Goal: Task Accomplishment & Management: Use online tool/utility

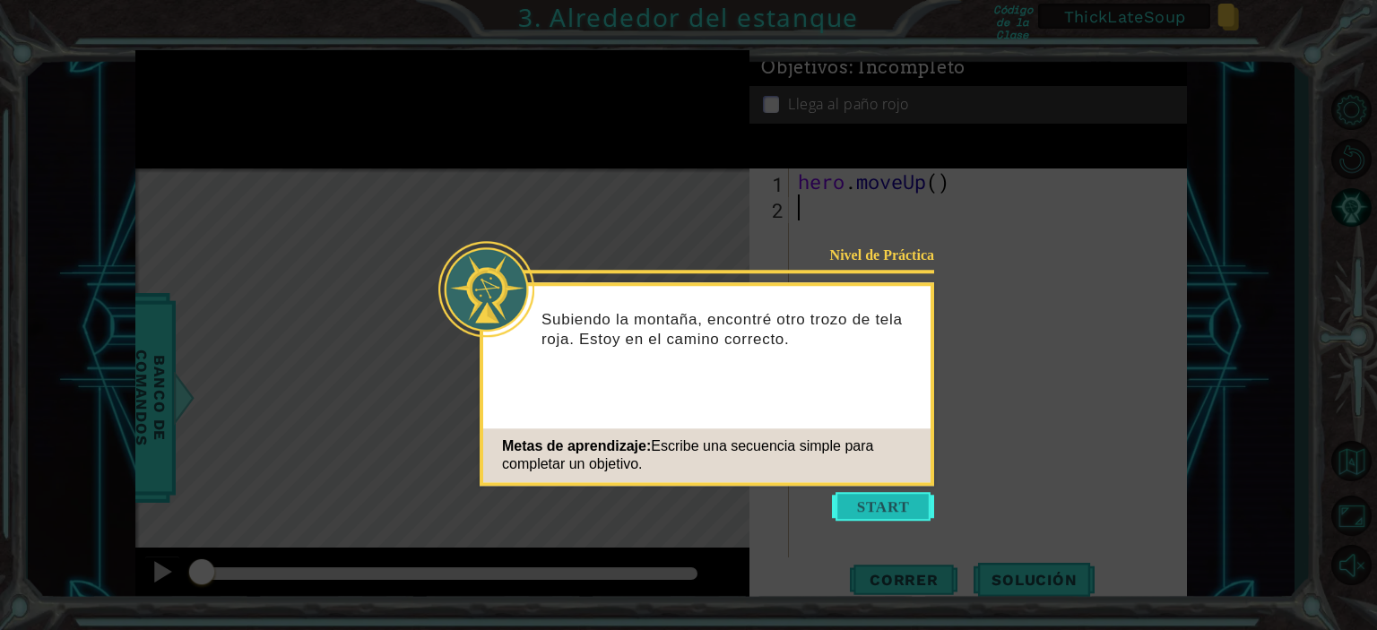
click at [868, 508] on button "Start" at bounding box center [883, 506] width 102 height 29
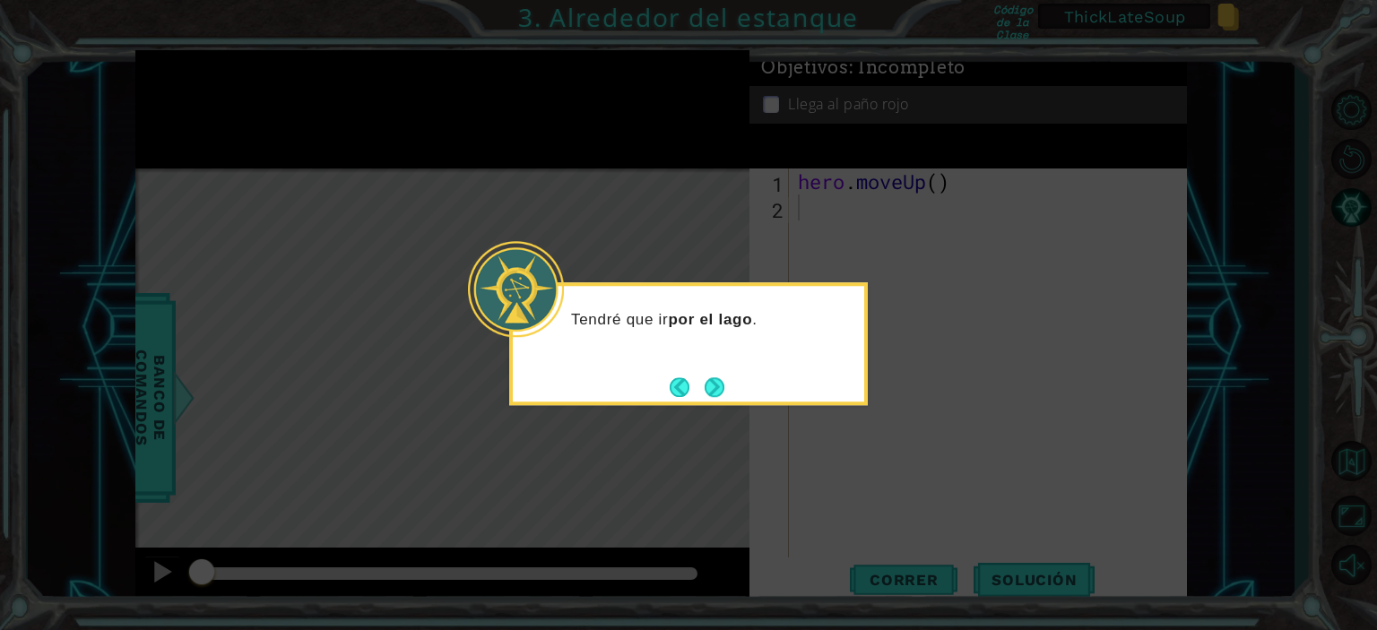
click at [737, 404] on div "Tendré que ir por el lago ." at bounding box center [688, 343] width 359 height 123
click at [722, 394] on button "Next" at bounding box center [715, 388] width 20 height 20
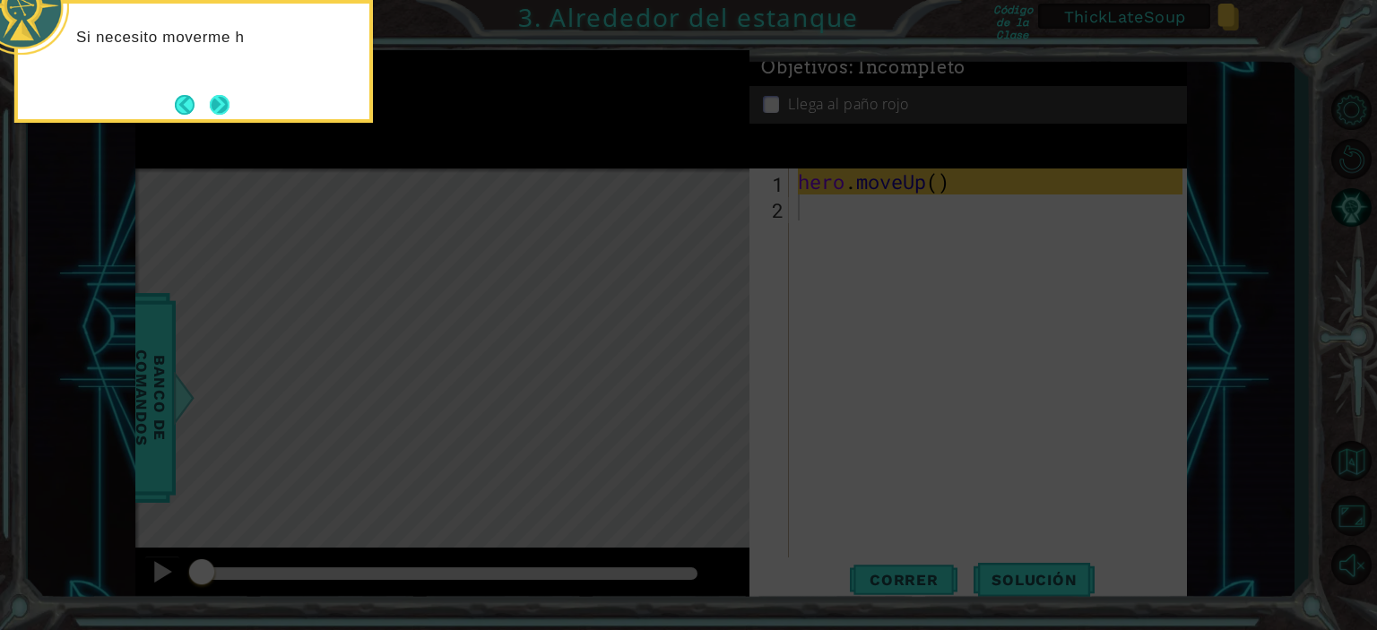
click at [224, 103] on button "Next" at bounding box center [220, 105] width 20 height 20
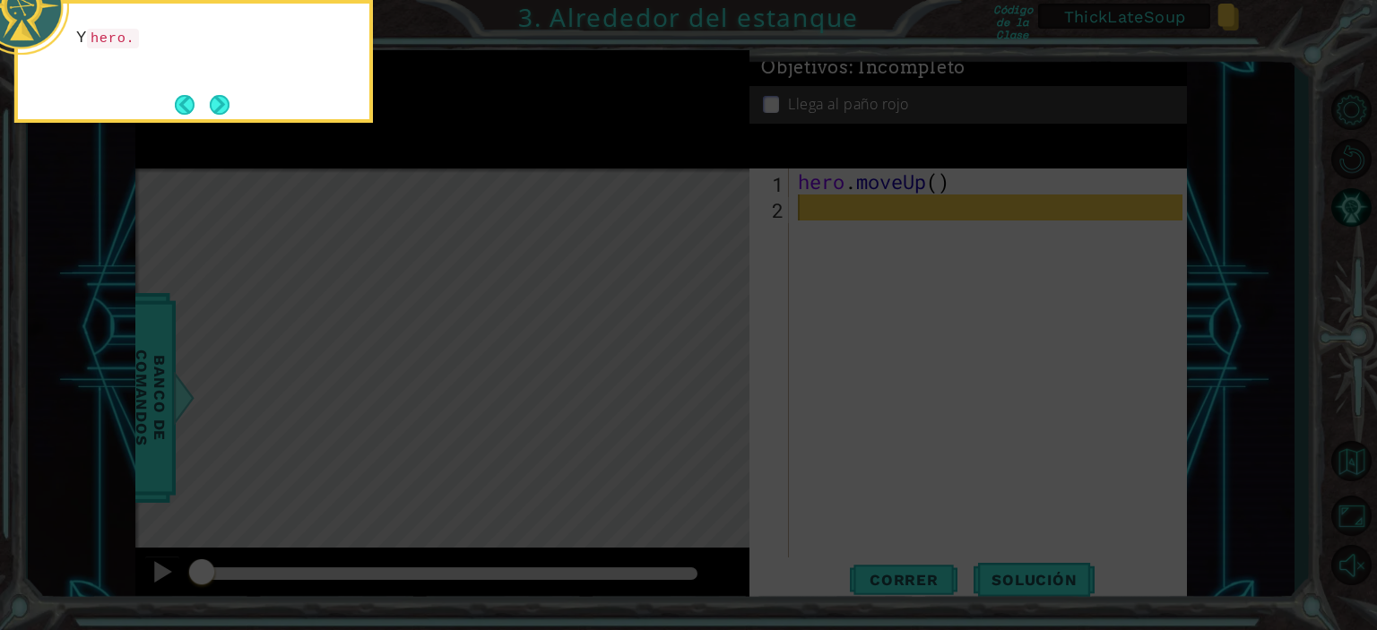
click at [224, 103] on button "Next" at bounding box center [220, 105] width 20 height 20
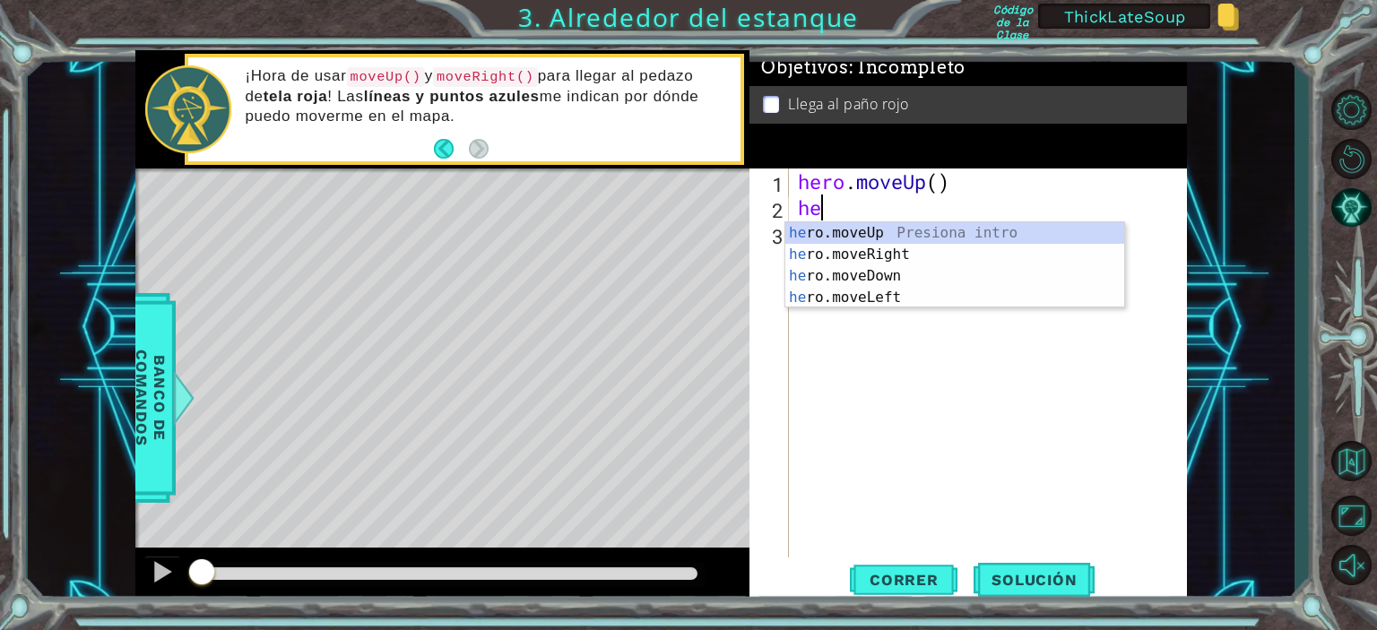
type textarea "her"
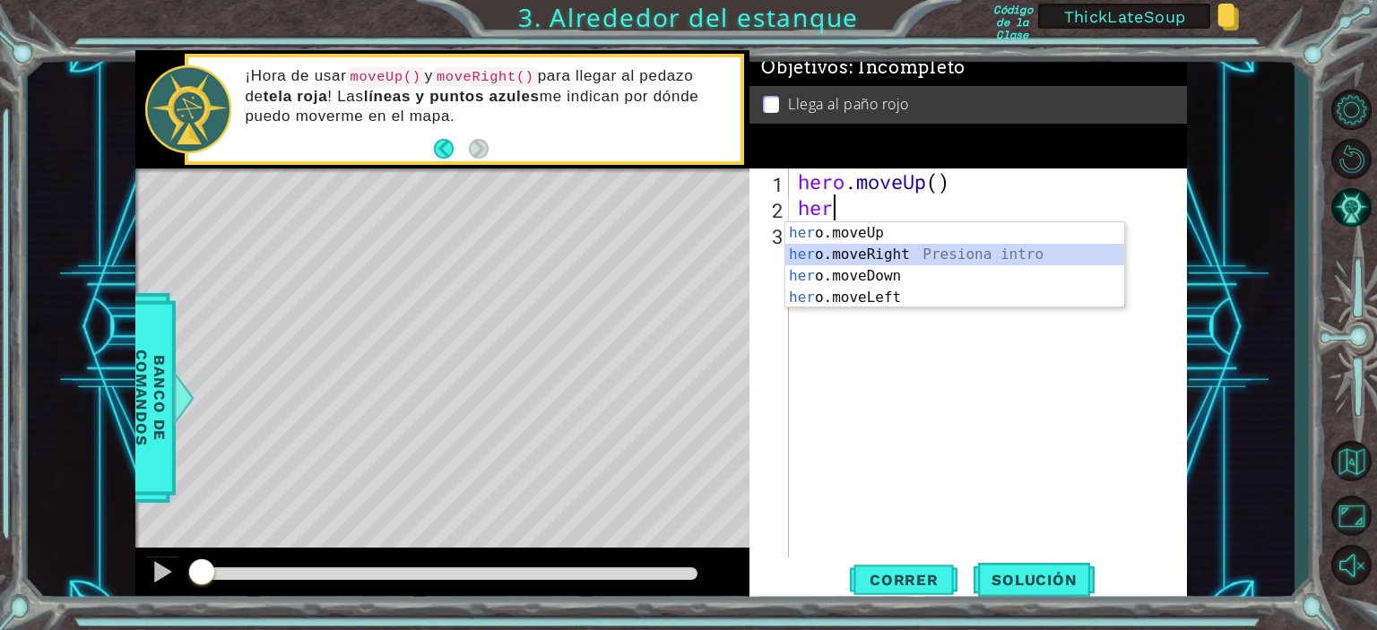
click at [827, 258] on div "her o.moveUp Presiona intro her o.moveRight Presiona intro her o.moveDown Presi…" at bounding box center [954, 286] width 339 height 129
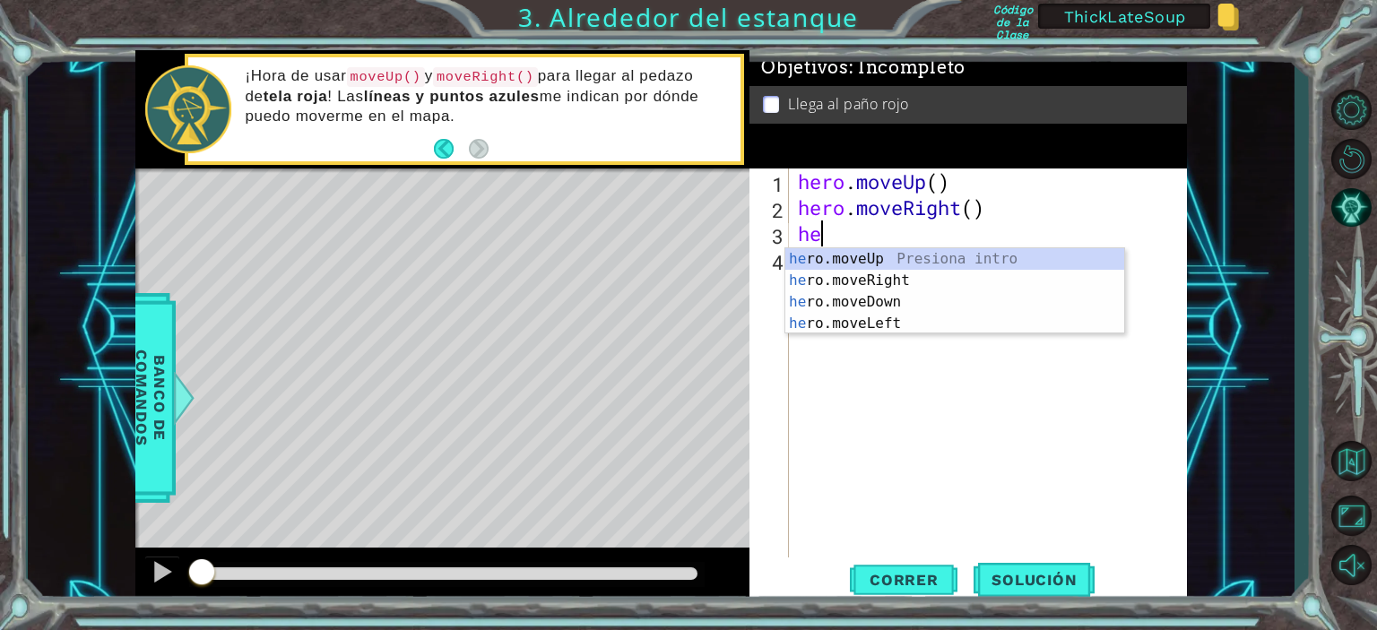
type textarea "her"
click at [861, 263] on div "her o.moveUp Presiona intro her o.moveRight Presiona intro her o.moveDown Presi…" at bounding box center [954, 312] width 339 height 129
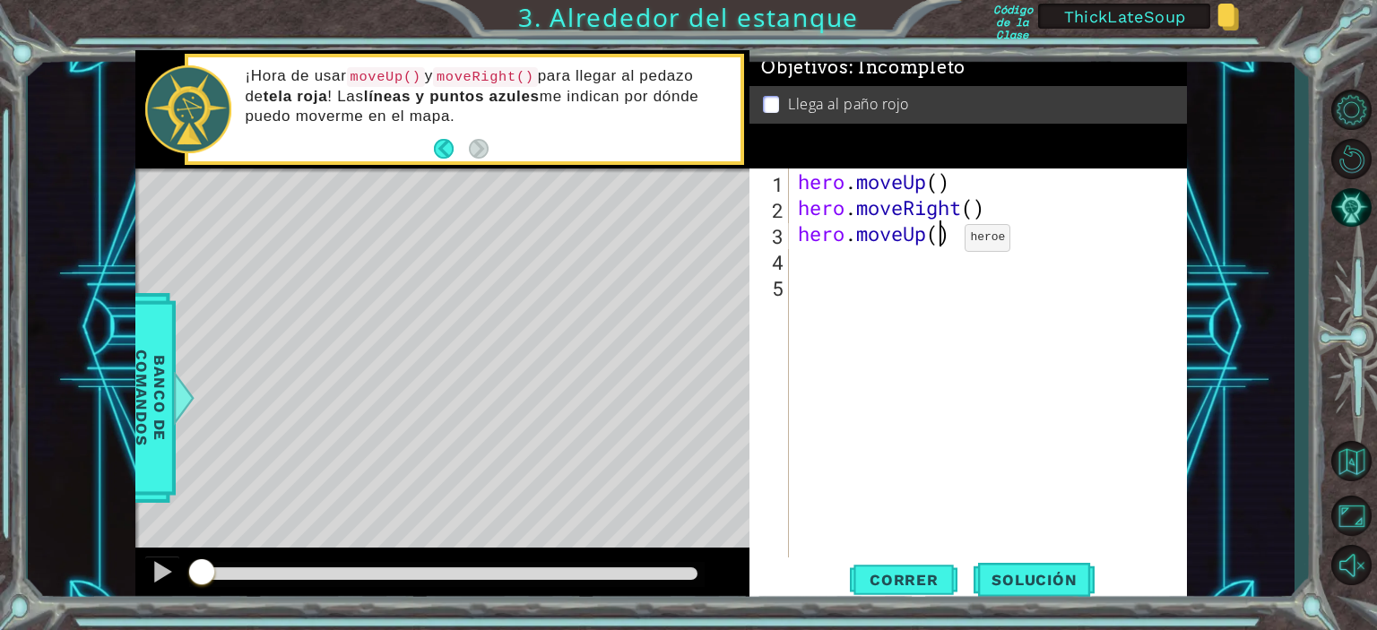
click at [938, 242] on div "hero . moveUp ( ) hero . moveRight ( ) hero . moveUp ( )" at bounding box center [992, 390] width 396 height 442
type textarea "hero.moveUp(2)"
click at [905, 583] on span "Correr" at bounding box center [904, 580] width 105 height 18
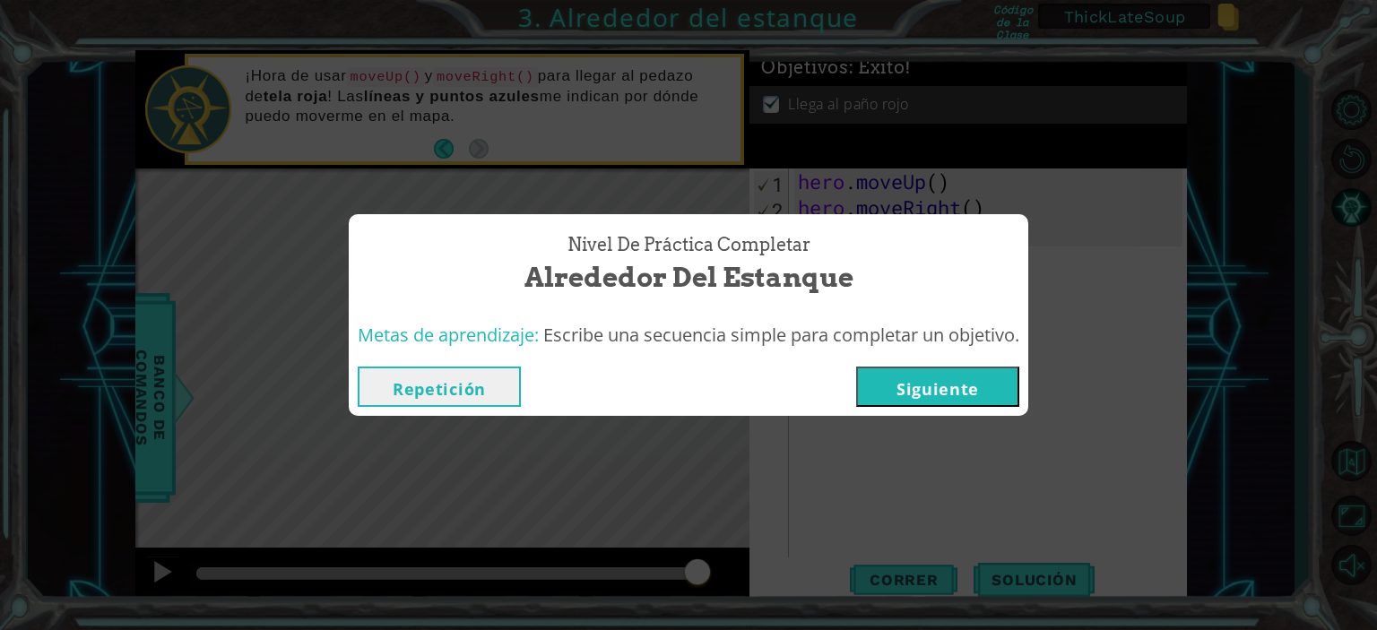
click at [455, 382] on button "Repetición" at bounding box center [439, 387] width 163 height 40
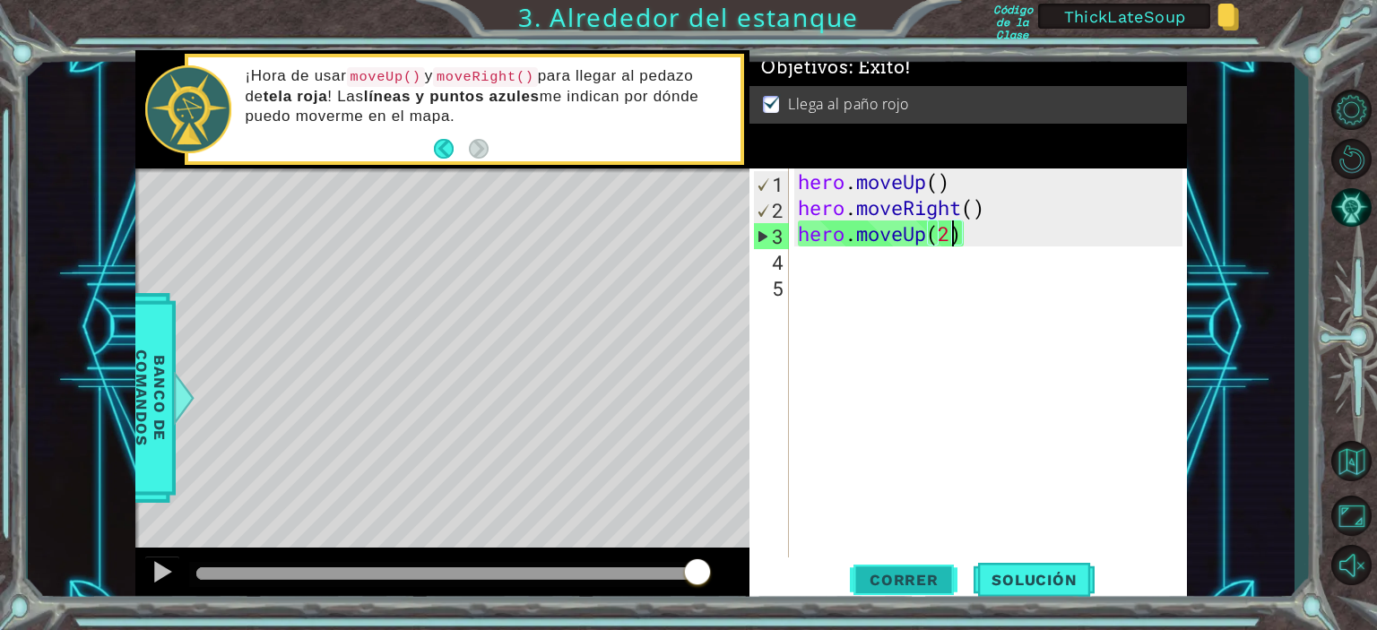
click at [916, 574] on span "Correr" at bounding box center [904, 580] width 105 height 18
